Goal: Information Seeking & Learning: Learn about a topic

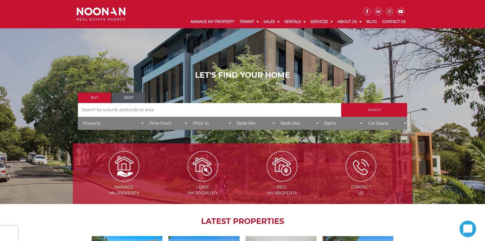
click at [133, 98] on link "Rent" at bounding box center [128, 97] width 33 height 10
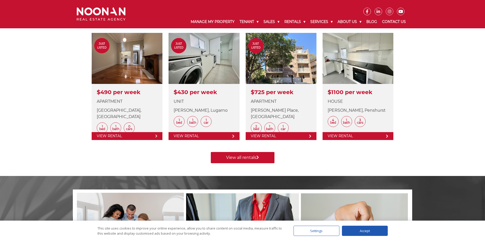
scroll to position [203, 0]
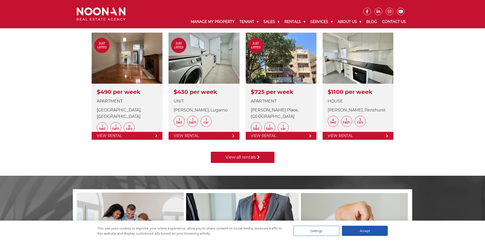
click at [237, 156] on link "View all rentals" at bounding box center [243, 156] width 64 height 11
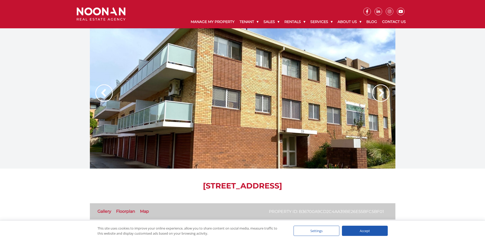
click at [379, 94] on img at bounding box center [380, 92] width 17 height 17
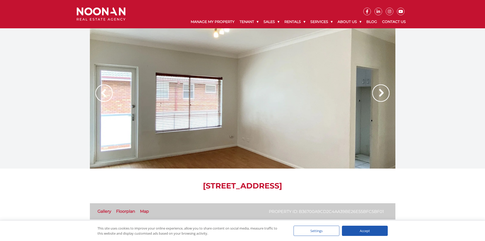
click at [379, 94] on img at bounding box center [380, 92] width 17 height 17
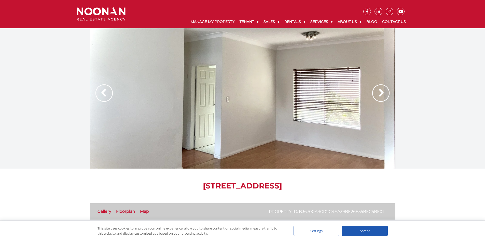
click at [379, 94] on img at bounding box center [380, 92] width 17 height 17
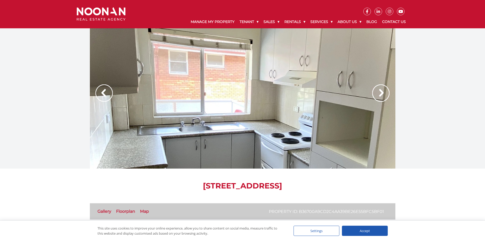
click at [379, 94] on img at bounding box center [380, 92] width 17 height 17
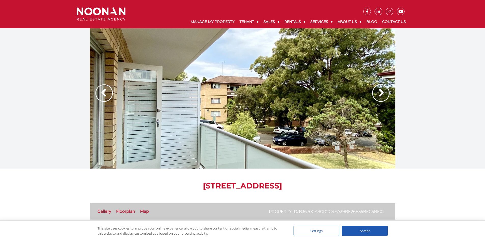
click at [379, 94] on img at bounding box center [380, 92] width 17 height 17
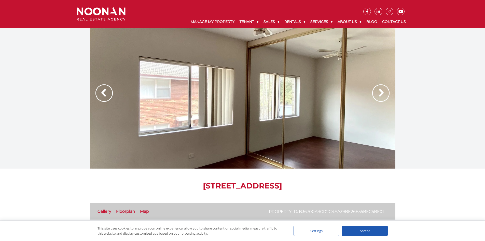
click at [379, 94] on img at bounding box center [380, 92] width 17 height 17
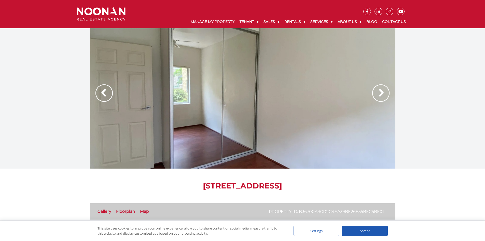
click at [379, 94] on img at bounding box center [380, 92] width 17 height 17
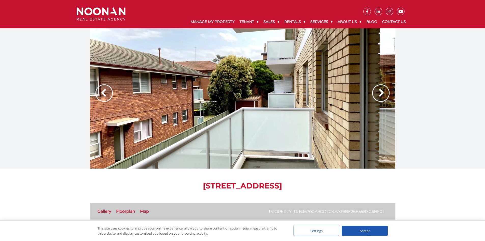
click at [422, 90] on div at bounding box center [242, 98] width 485 height 140
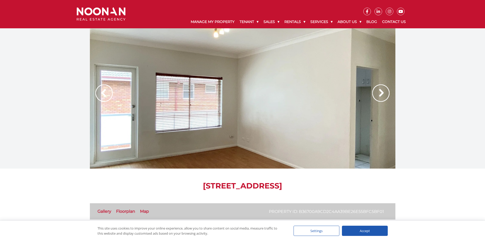
click at [383, 98] on img at bounding box center [380, 92] width 17 height 17
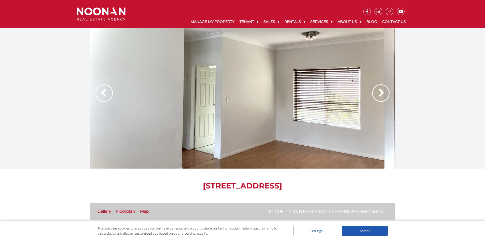
click at [383, 97] on img at bounding box center [380, 92] width 17 height 17
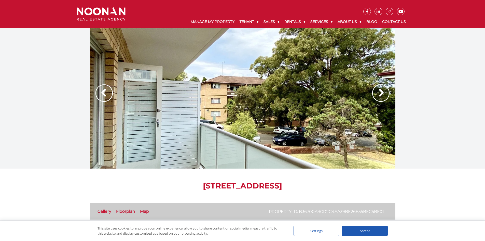
click at [383, 97] on img at bounding box center [380, 92] width 17 height 17
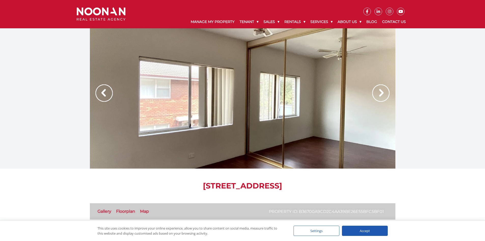
click at [383, 97] on img at bounding box center [380, 92] width 17 height 17
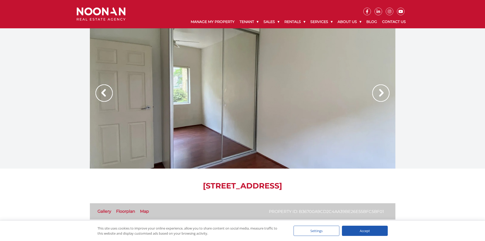
click at [403, 96] on div at bounding box center [242, 98] width 485 height 140
